Goal: Information Seeking & Learning: Learn about a topic

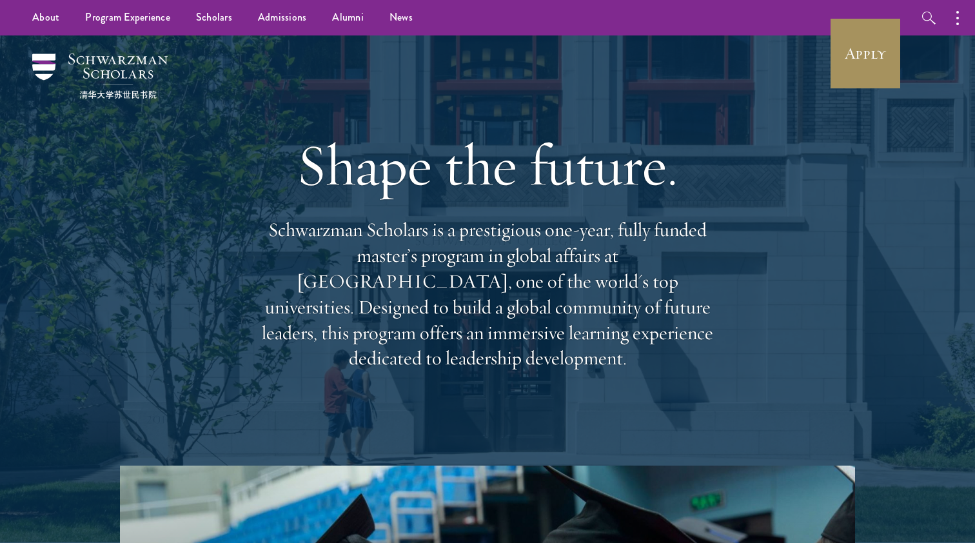
click at [836, 20] on link "Apply" at bounding box center [865, 53] width 72 height 72
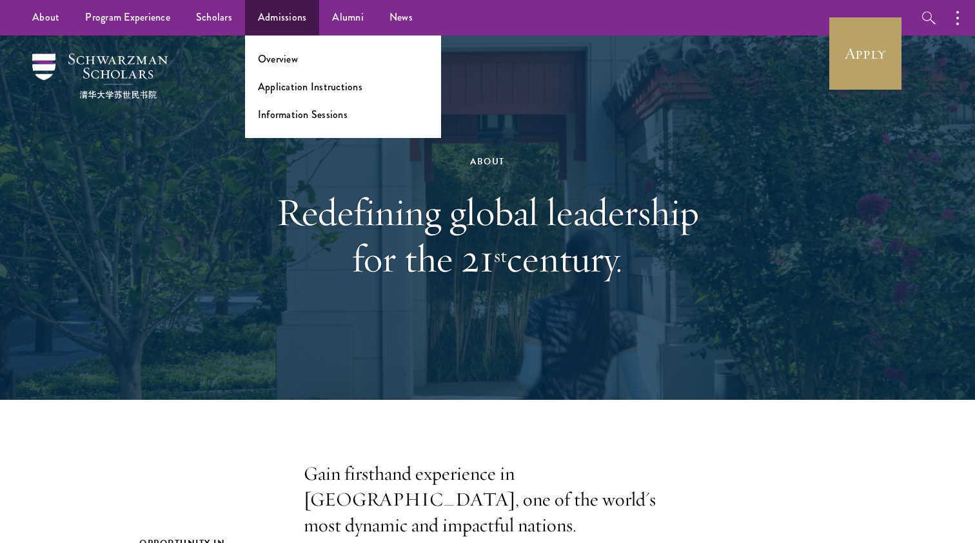
click at [297, 18] on link "Admissions" at bounding box center [282, 17] width 75 height 35
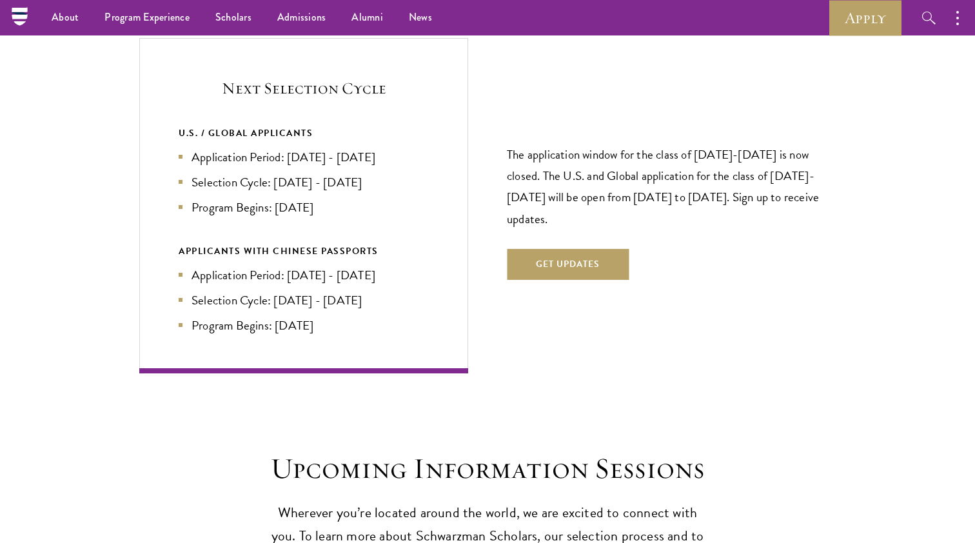
scroll to position [2718, 0]
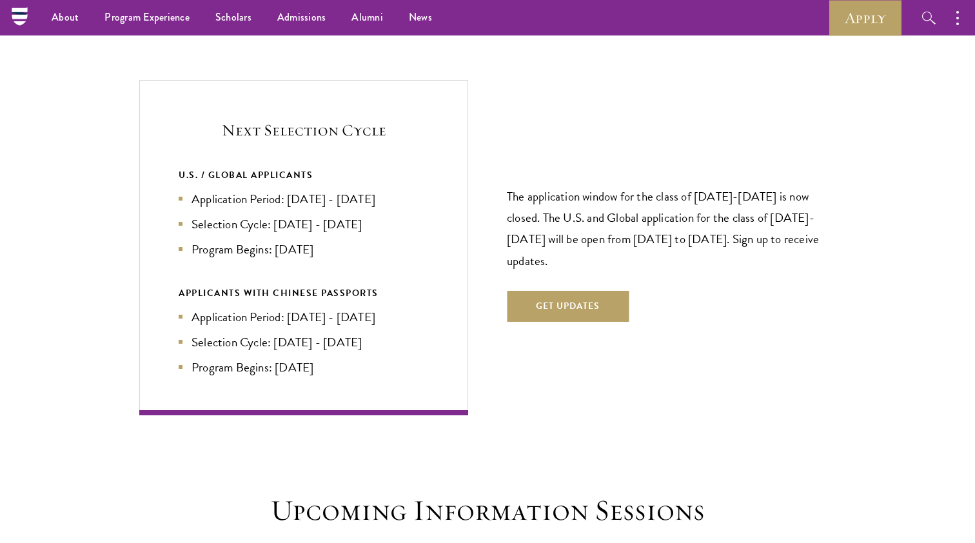
drag, startPoint x: 511, startPoint y: 170, endPoint x: 545, endPoint y: 245, distance: 82.2
click at [545, 245] on div "The application window for the class of 2026-2027 is now closed. The U.S. and G…" at bounding box center [671, 247] width 329 height 225
click at [545, 245] on p "The application window for the class of 2026-2027 is now closed. The U.S. and G…" at bounding box center [671, 228] width 329 height 85
drag, startPoint x: 571, startPoint y: 286, endPoint x: 634, endPoint y: 237, distance: 80.0
click at [634, 237] on div "The application window for the class of 2026-2027 is now closed. The U.S. and G…" at bounding box center [671, 247] width 329 height 225
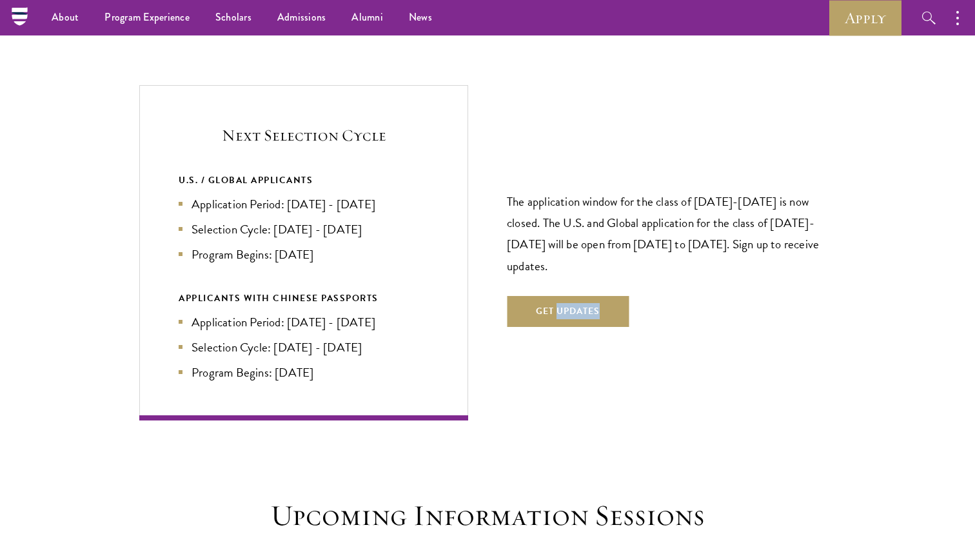
scroll to position [2593, 0]
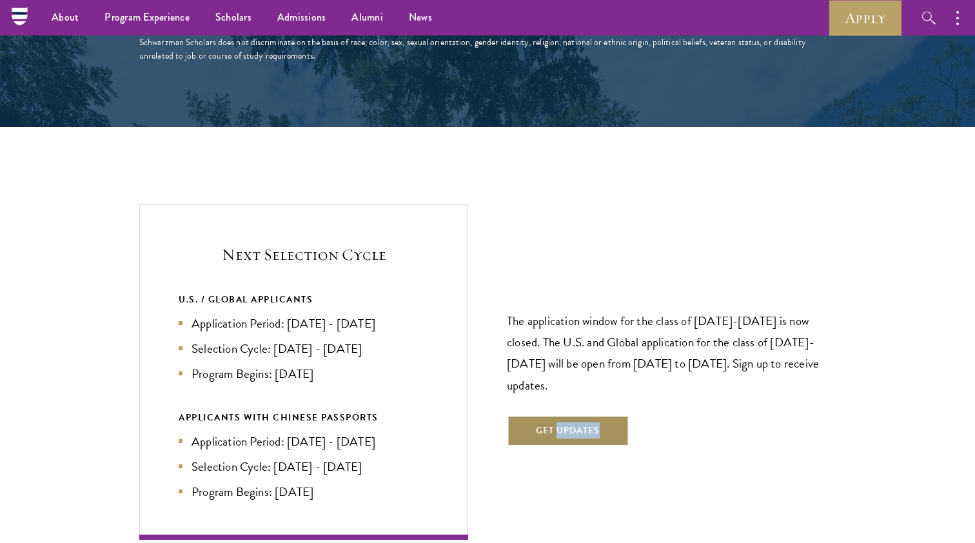
click at [568, 415] on button "Get Updates" at bounding box center [568, 430] width 122 height 31
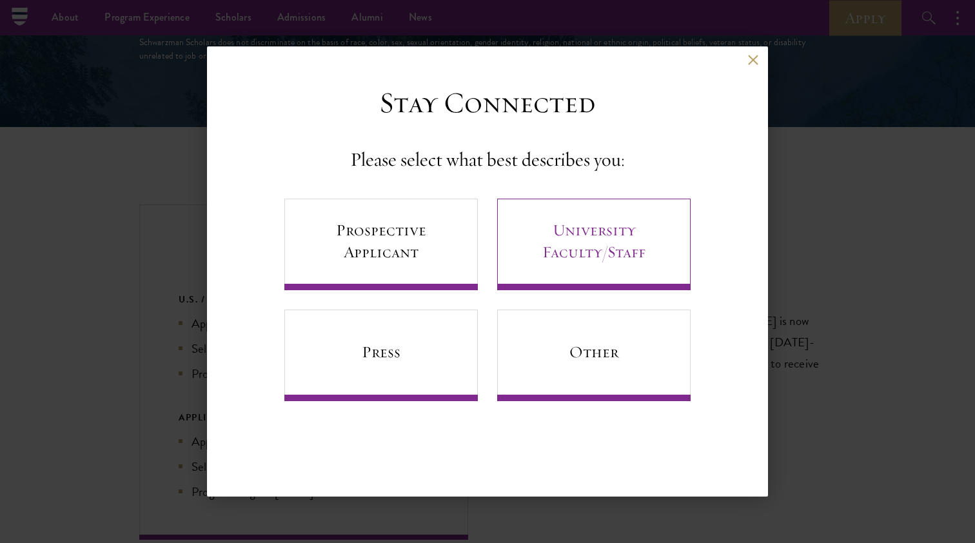
click at [544, 263] on link "University Faculty/Staff" at bounding box center [593, 245] width 193 height 92
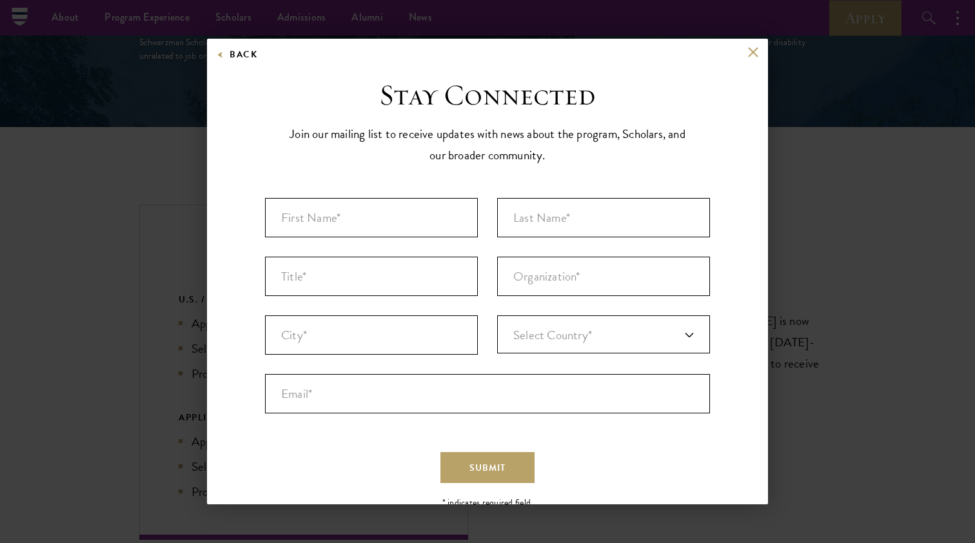
scroll to position [0, 0]
click at [243, 57] on button "Back" at bounding box center [237, 54] width 41 height 16
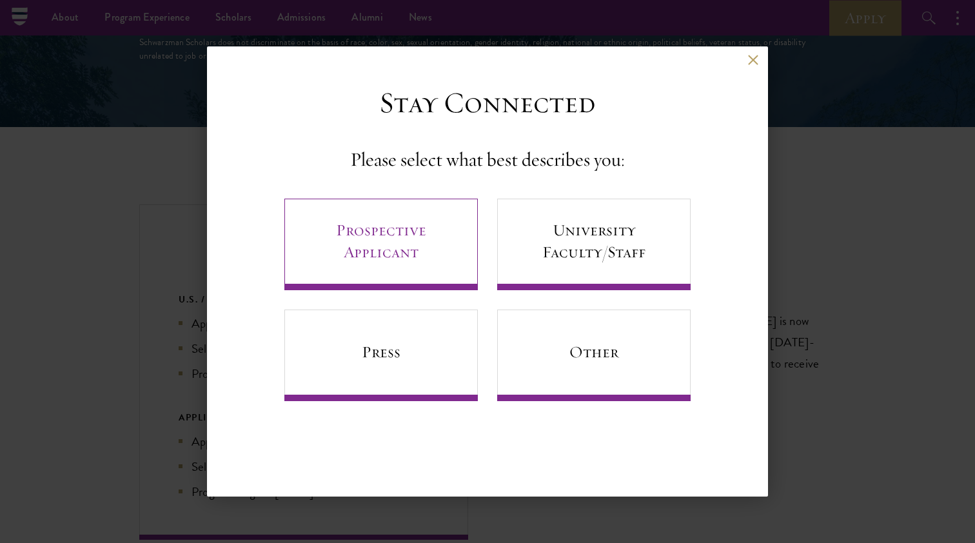
click at [380, 217] on link "Prospective Applicant" at bounding box center [380, 245] width 193 height 92
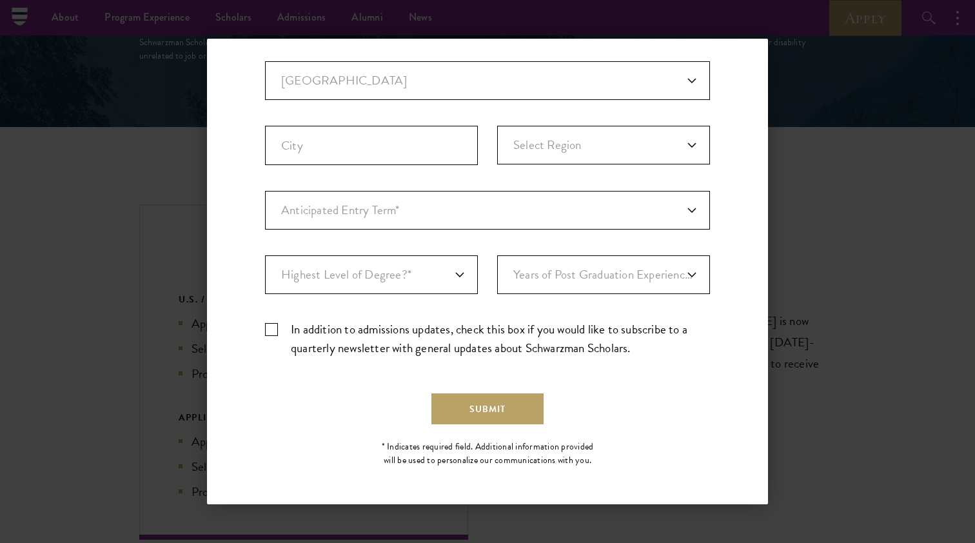
scroll to position [330, 0]
select select "a6790467-ebe7-4045-a56a-66c1cae98076"
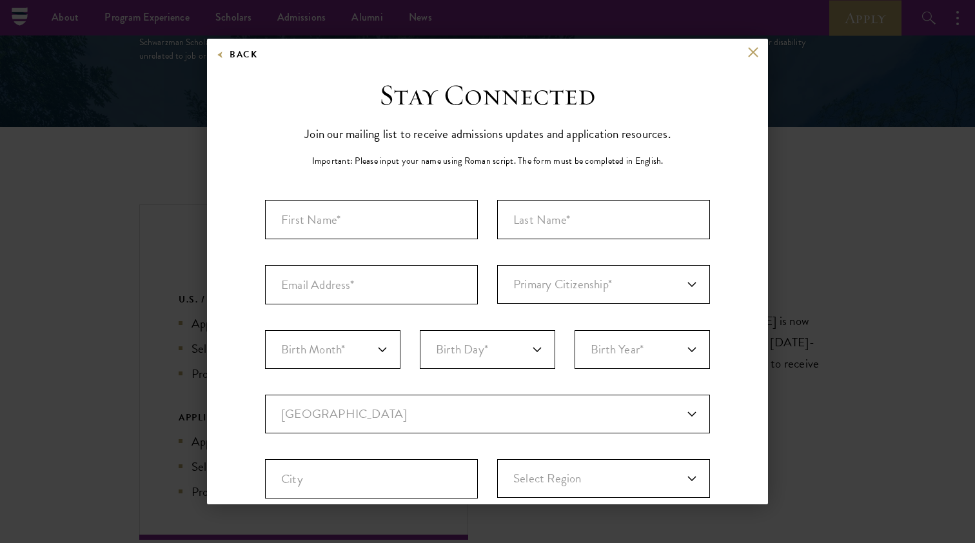
scroll to position [0, 0]
click at [754, 51] on button at bounding box center [752, 51] width 11 height 11
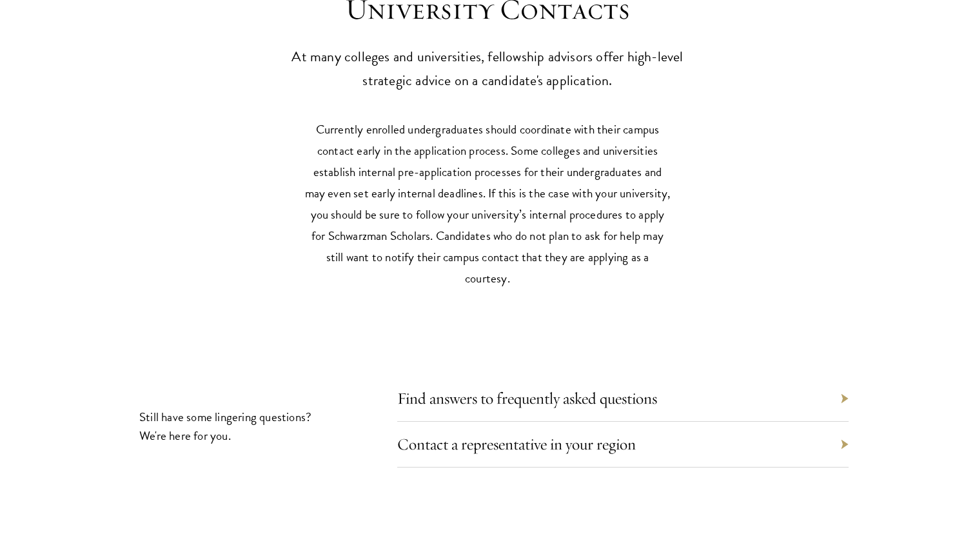
scroll to position [5732, 0]
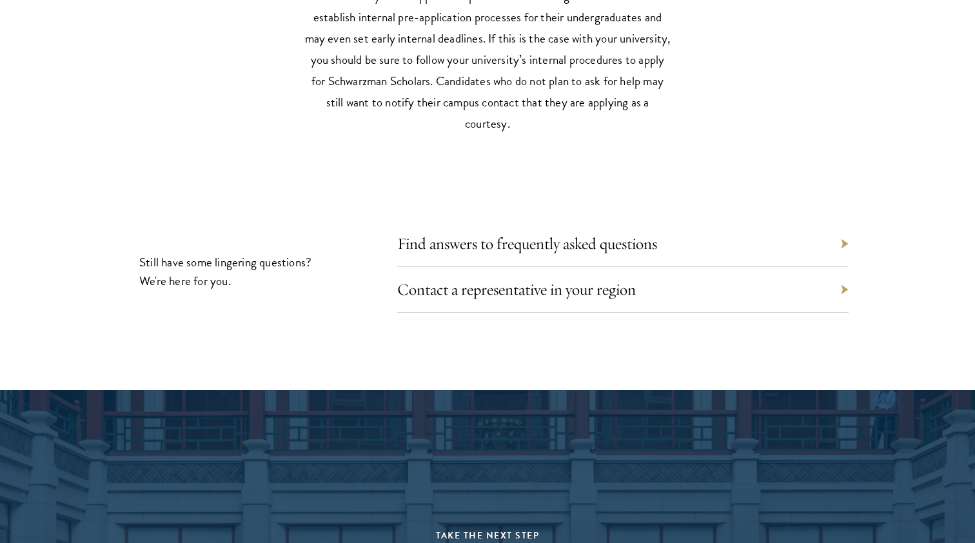
click at [589, 267] on div "Contact a representative in your region" at bounding box center [622, 290] width 451 height 46
click at [589, 279] on link "Contact a representative in your region" at bounding box center [526, 289] width 239 height 20
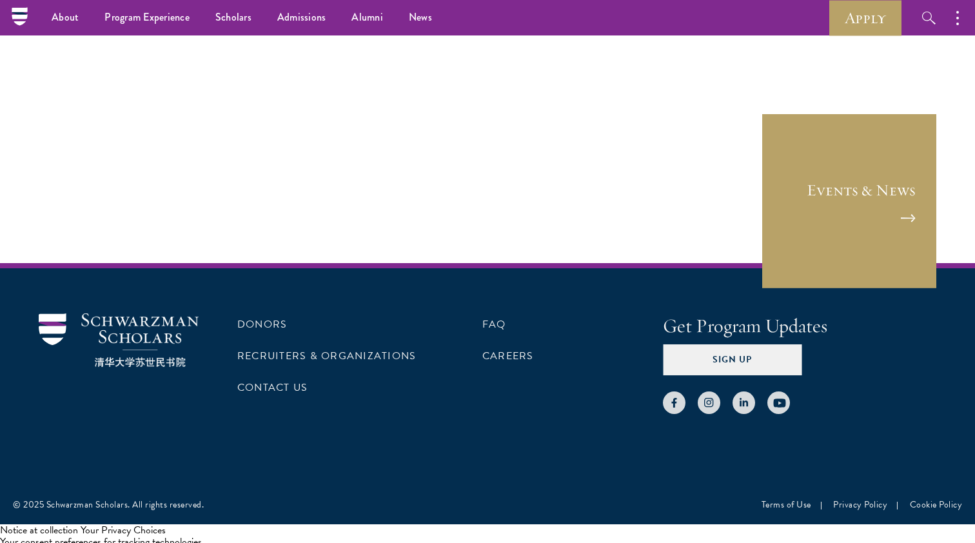
scroll to position [2072, 0]
